Goal: Find specific page/section: Find specific page/section

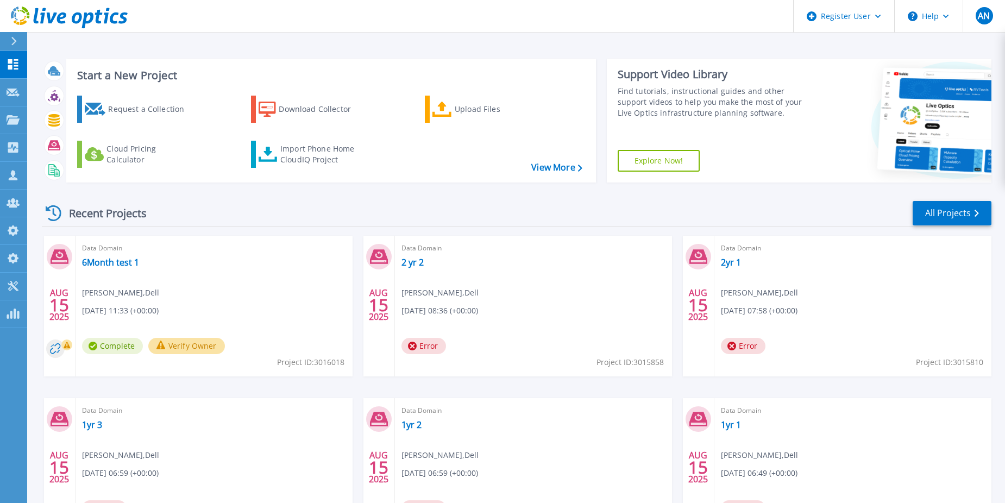
click at [961, 227] on div "Recent Projects All Projects" at bounding box center [517, 213] width 950 height 27
click at [960, 219] on link "All Projects" at bounding box center [952, 213] width 79 height 24
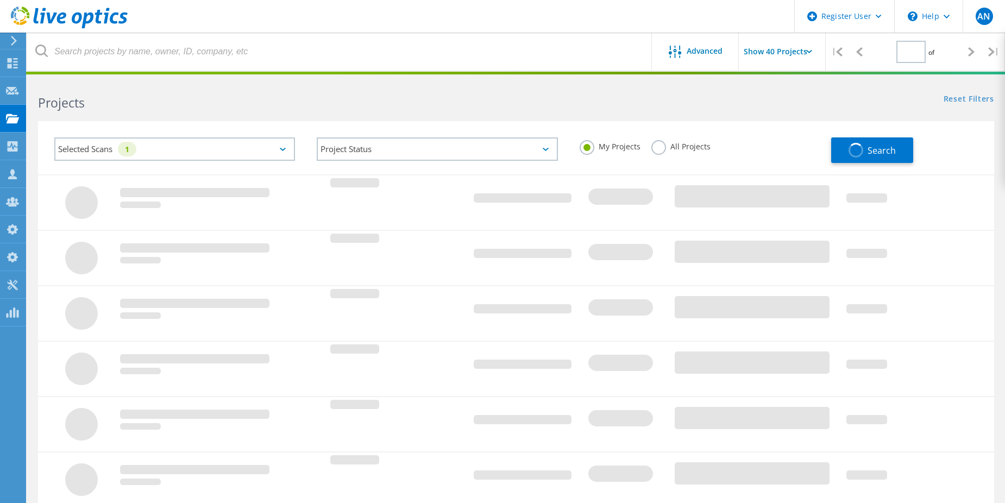
type input "1"
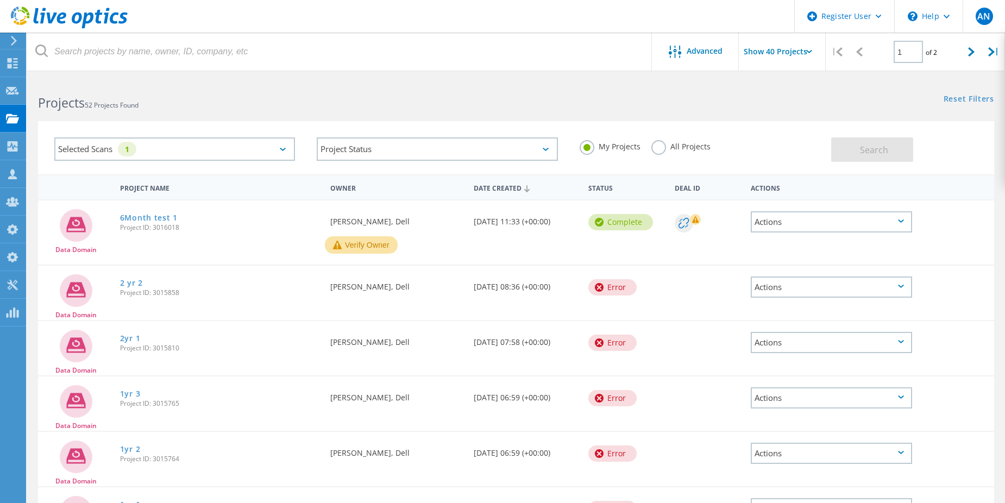
click at [665, 141] on label "All Projects" at bounding box center [680, 145] width 59 height 10
click at [0, 0] on input "All Projects" at bounding box center [0, 0] width 0 height 0
drag, startPoint x: 821, startPoint y: 150, endPoint x: 831, endPoint y: 150, distance: 10.3
click at [825, 150] on div "My Projects All Projects" at bounding box center [700, 147] width 262 height 40
click at [898, 156] on button "Search" at bounding box center [872, 149] width 82 height 24
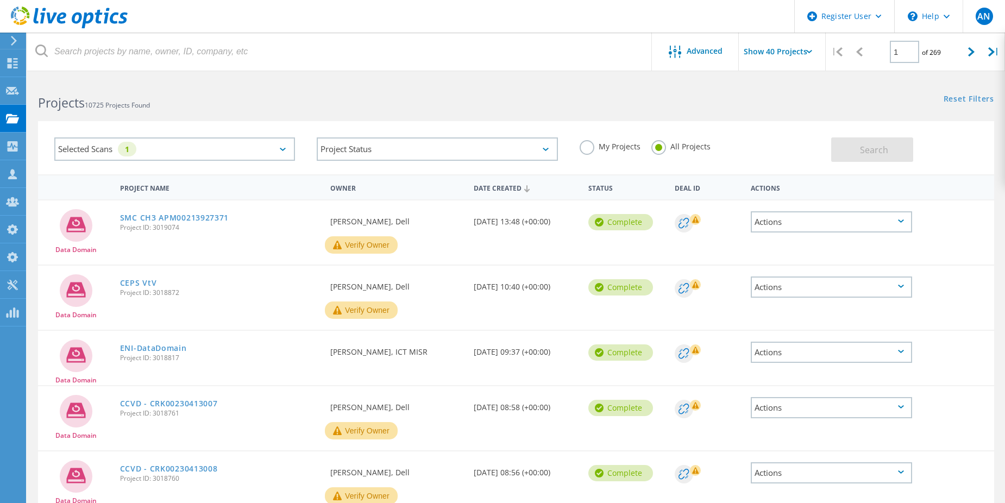
click at [310, 121] on div "Selected Scans 1 Project Status In Progress Complete Published Anonymous Archiv…" at bounding box center [516, 141] width 978 height 67
click at [305, 148] on div "Selected Scans 1" at bounding box center [174, 149] width 262 height 45
click at [267, 147] on div "Selected Scans 1" at bounding box center [174, 148] width 241 height 23
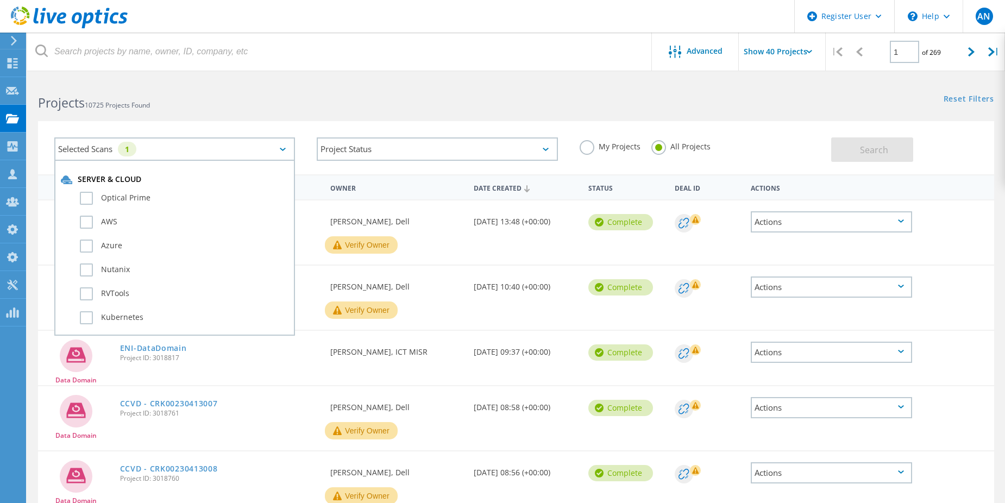
click at [264, 127] on div "Selected Scans 1 Server & Cloud Optical Prime AWS Azure Nutanix RVTools Kuberne…" at bounding box center [174, 149] width 262 height 45
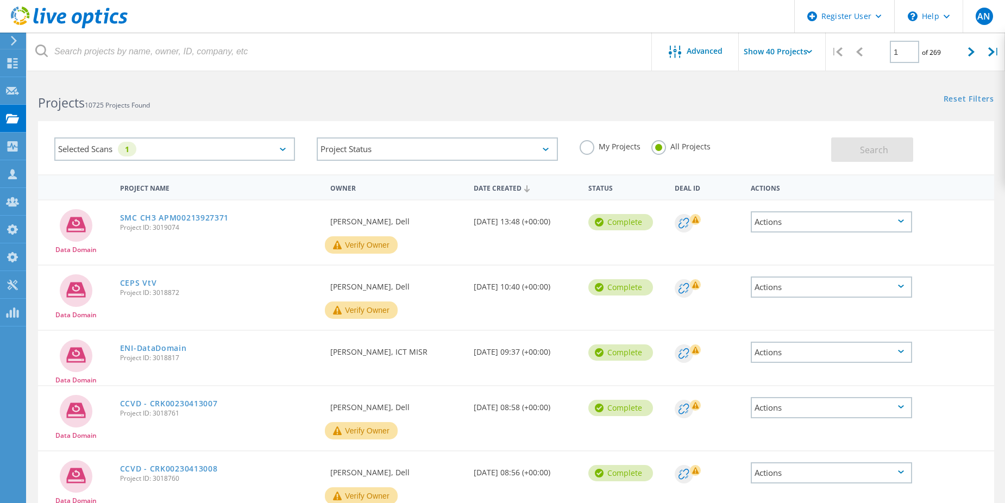
click at [283, 149] on icon at bounding box center [283, 149] width 6 height 3
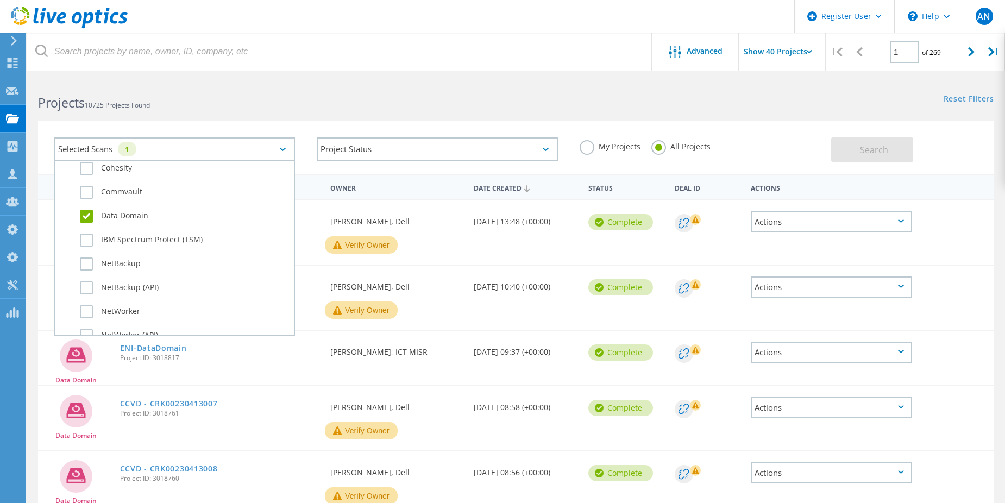
scroll to position [652, 0]
click at [249, 124] on div "Selected Scans 1 Server & Cloud Optical Prime AWS Azure Nutanix RVTools Kuberne…" at bounding box center [516, 147] width 956 height 53
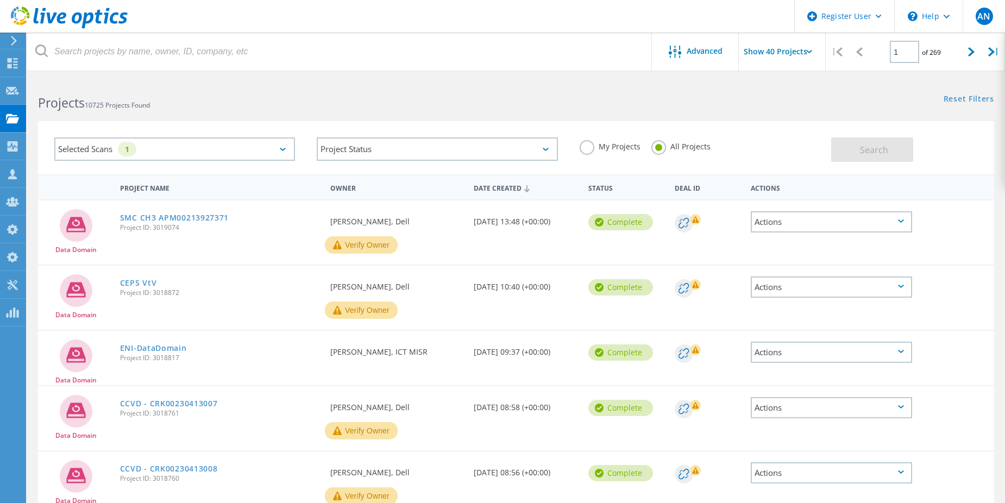
click at [583, 159] on div "My Projects All Projects" at bounding box center [700, 147] width 262 height 40
click at [474, 84] on div "Projects 10725 Projects Found" at bounding box center [271, 93] width 489 height 29
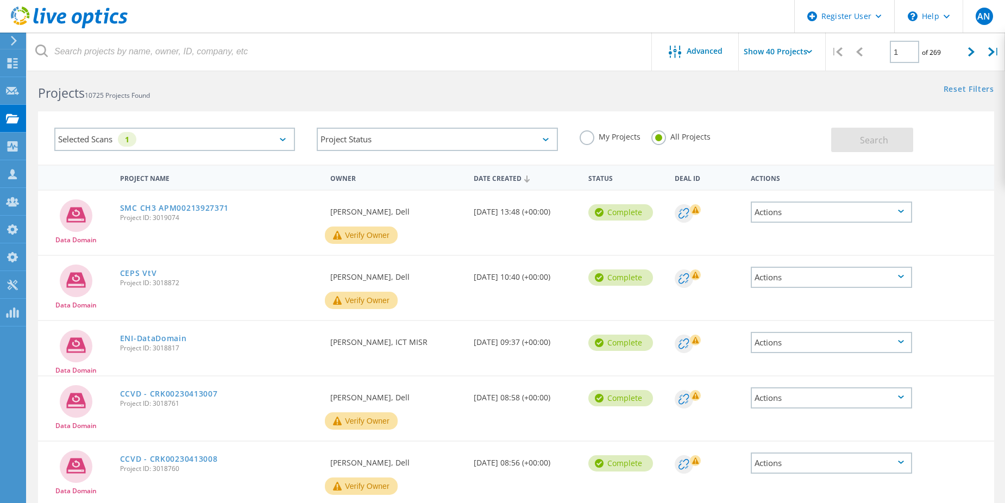
scroll to position [0, 0]
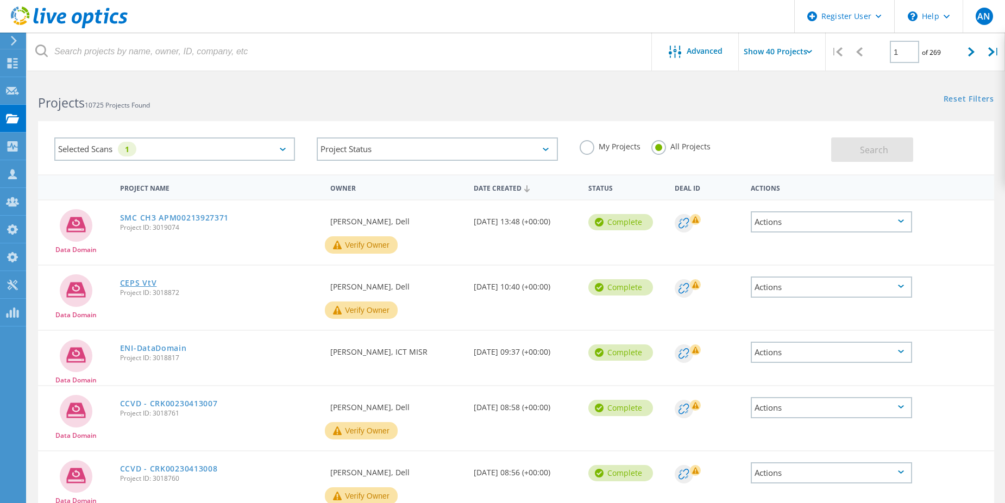
click at [130, 283] on link "CEPS VtV" at bounding box center [138, 283] width 37 height 8
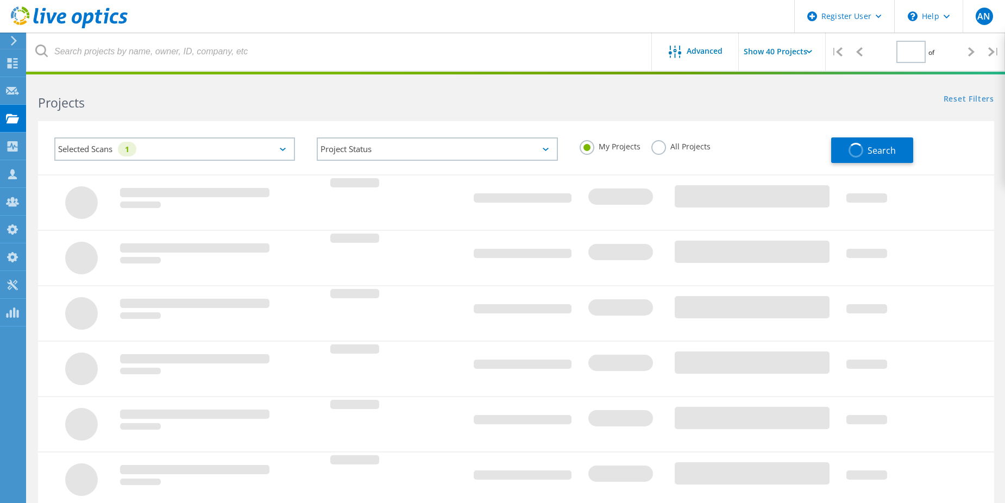
type input "1"
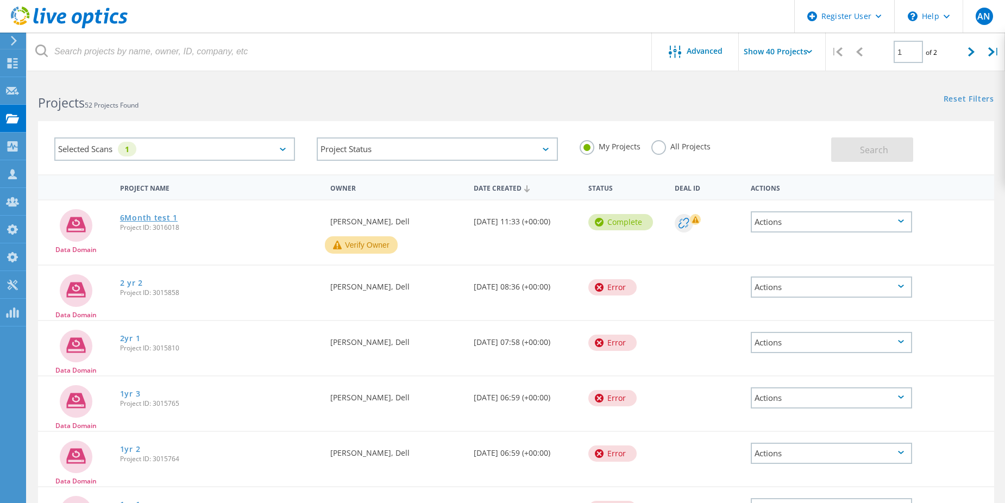
click at [159, 217] on link "6Month test 1" at bounding box center [149, 218] width 58 height 8
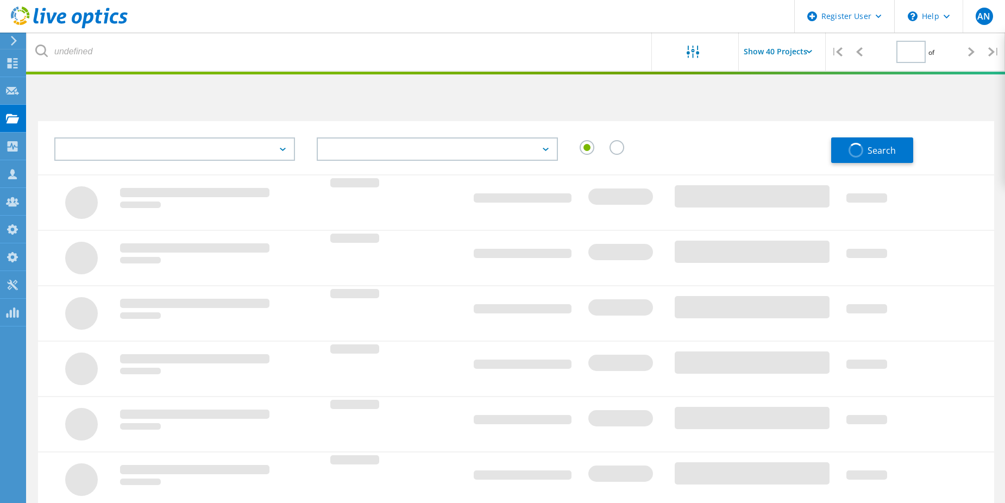
type input "1"
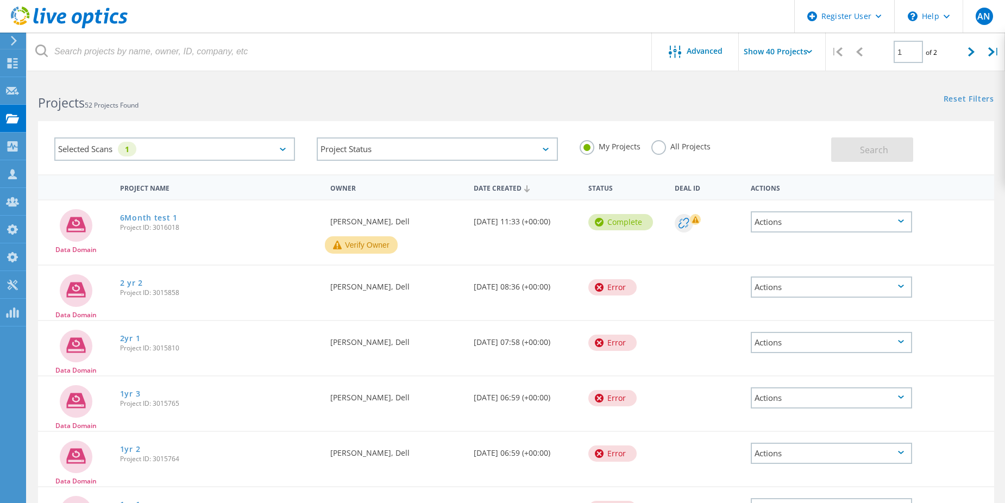
click at [667, 145] on label "All Projects" at bounding box center [680, 145] width 59 height 10
click at [0, 0] on input "All Projects" at bounding box center [0, 0] width 0 height 0
click at [874, 137] on button "Search" at bounding box center [872, 149] width 82 height 24
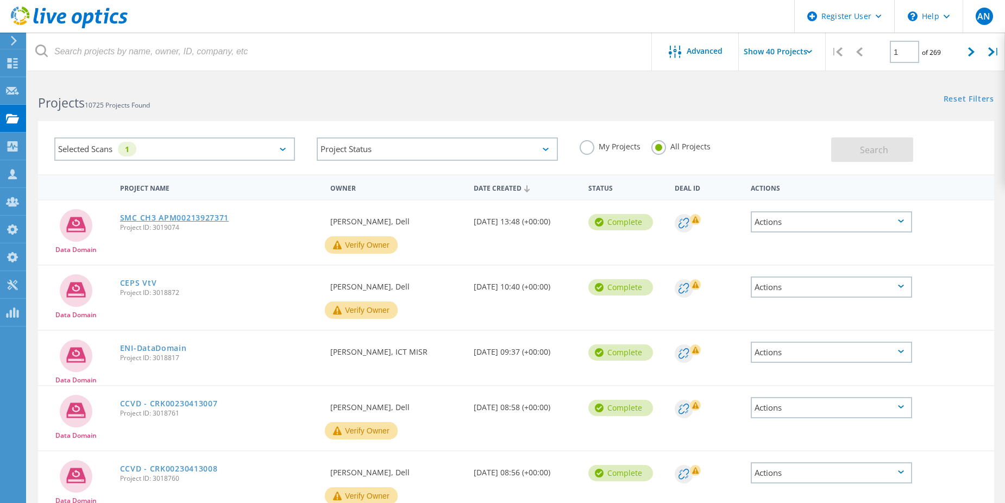
click at [163, 215] on link "SMC CH3 APM00213927371" at bounding box center [174, 218] width 109 height 8
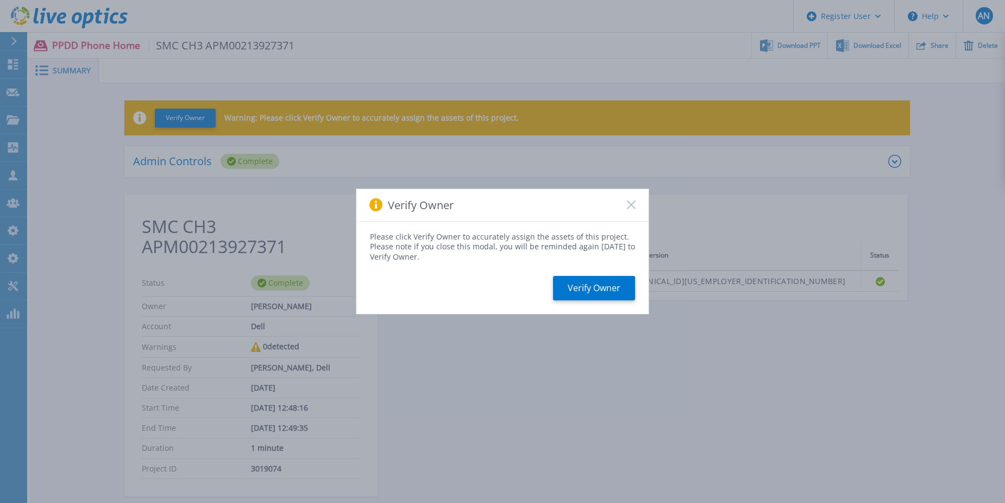
drag, startPoint x: 200, startPoint y: 226, endPoint x: 209, endPoint y: 230, distance: 10.2
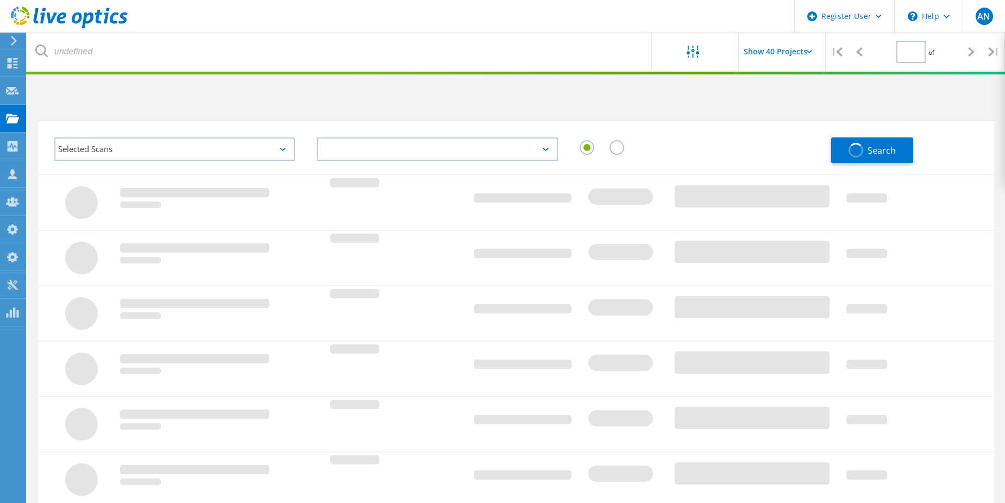
type input "1"
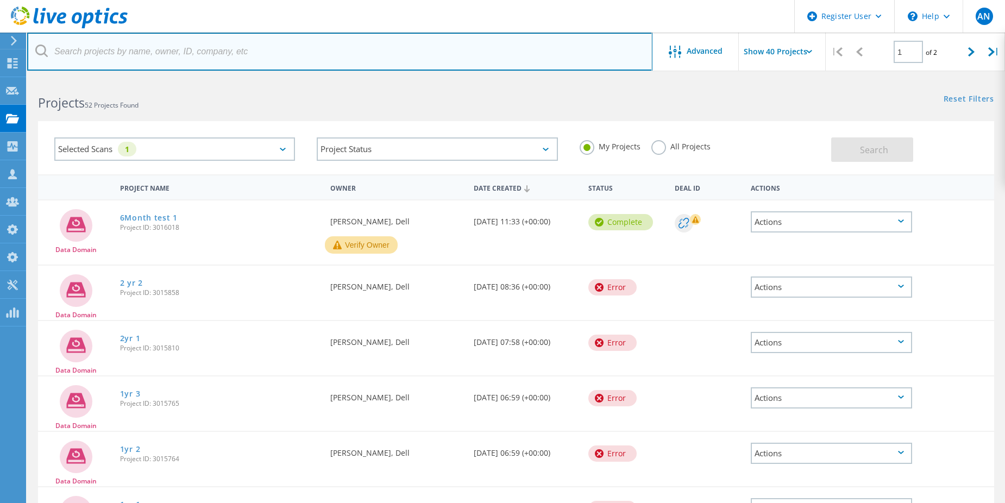
click at [200, 49] on input "text" at bounding box center [339, 52] width 625 height 38
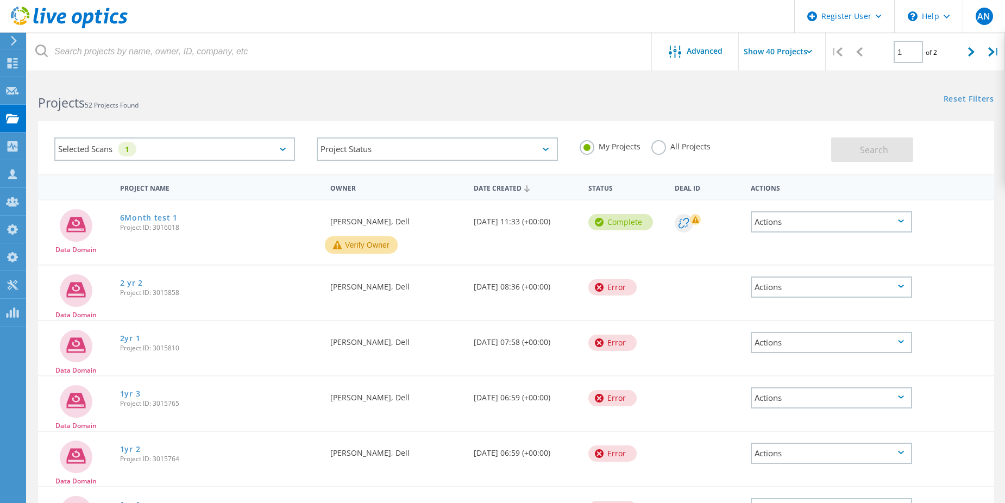
click at [366, 116] on div "Selected Scans 1 Project Status In Progress Complete Published Anonymous Archiv…" at bounding box center [516, 141] width 978 height 67
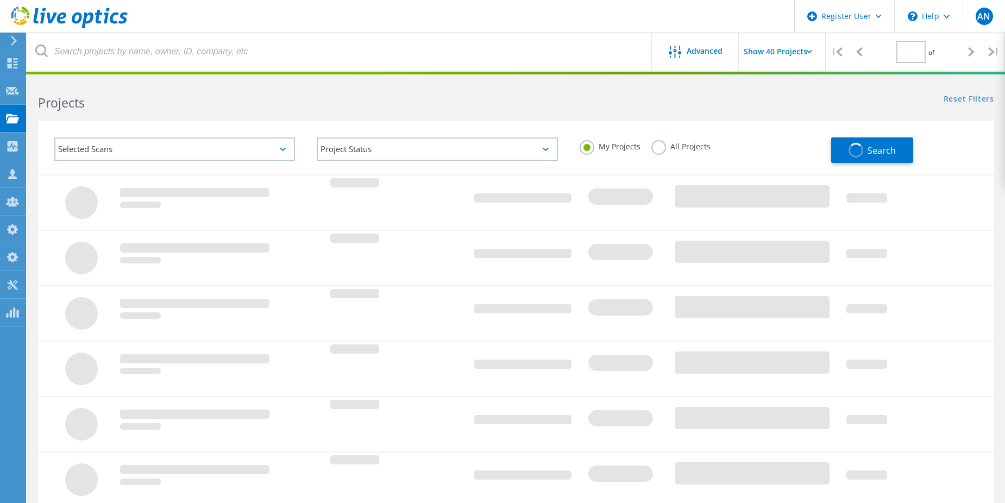
type input "1"
